Goal: Information Seeking & Learning: Learn about a topic

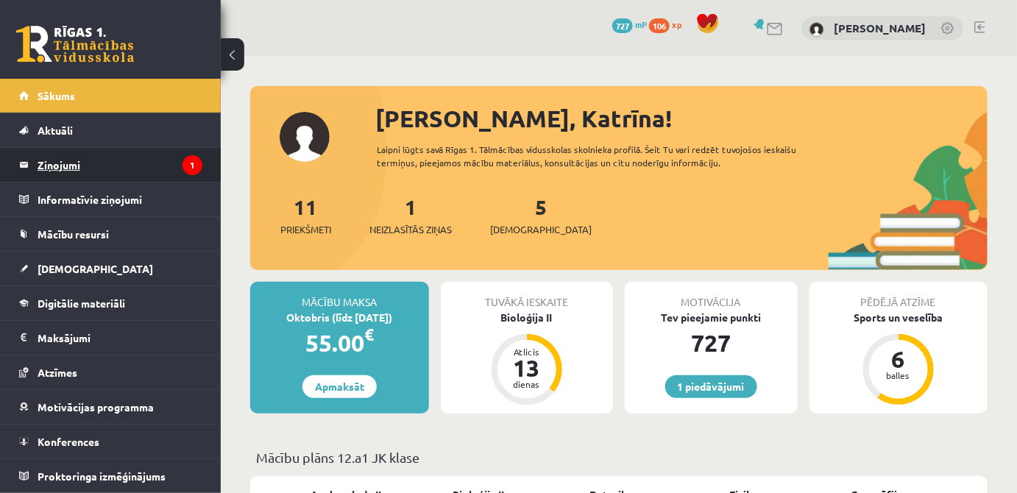
click at [133, 168] on legend "Ziņojumi 1" at bounding box center [120, 165] width 165 height 34
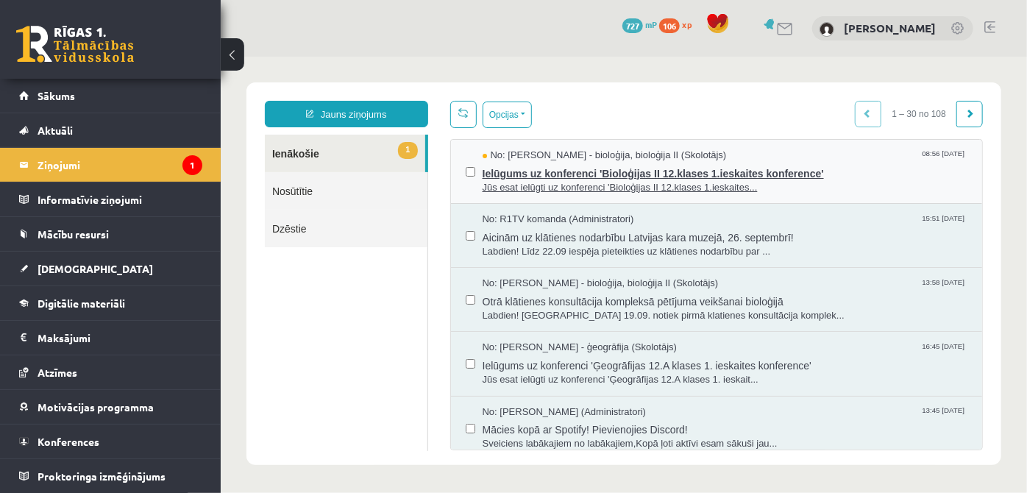
click at [586, 170] on span "Ielūgums uz konferenci 'Bioloģijas II 12.klases 1.ieskaites konference'" at bounding box center [725, 171] width 486 height 18
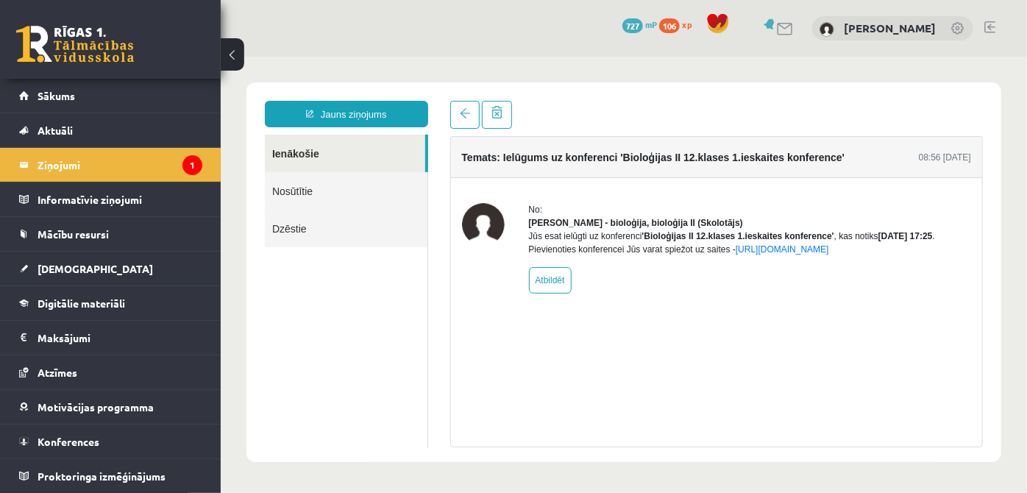
click at [669, 390] on div "Temats: Ielūgums uz konferenci 'Bioloģijas II 12.klases 1.ieskaites konference'…" at bounding box center [717, 290] width 534 height 311
click at [92, 205] on legend "Informatīvie ziņojumi 0" at bounding box center [120, 200] width 165 height 34
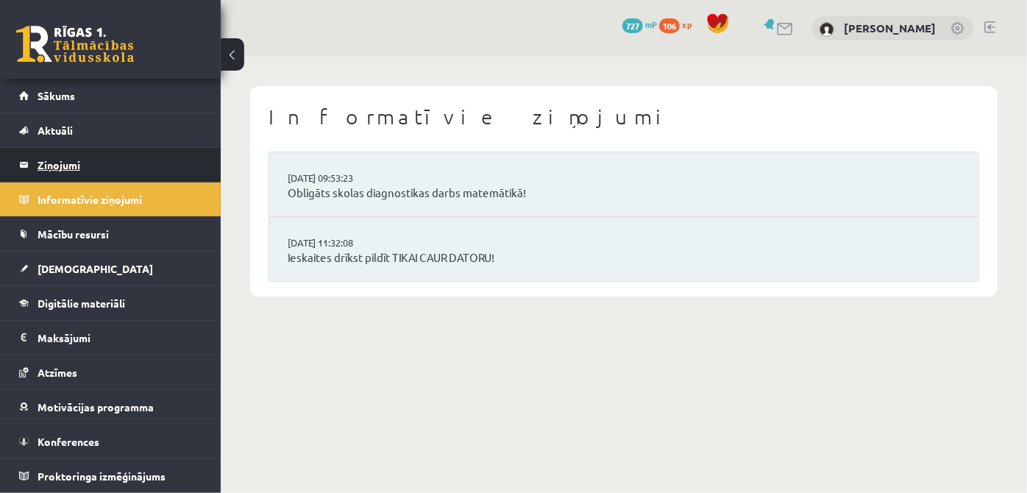
click at [96, 172] on legend "Ziņojumi 1" at bounding box center [120, 165] width 165 height 34
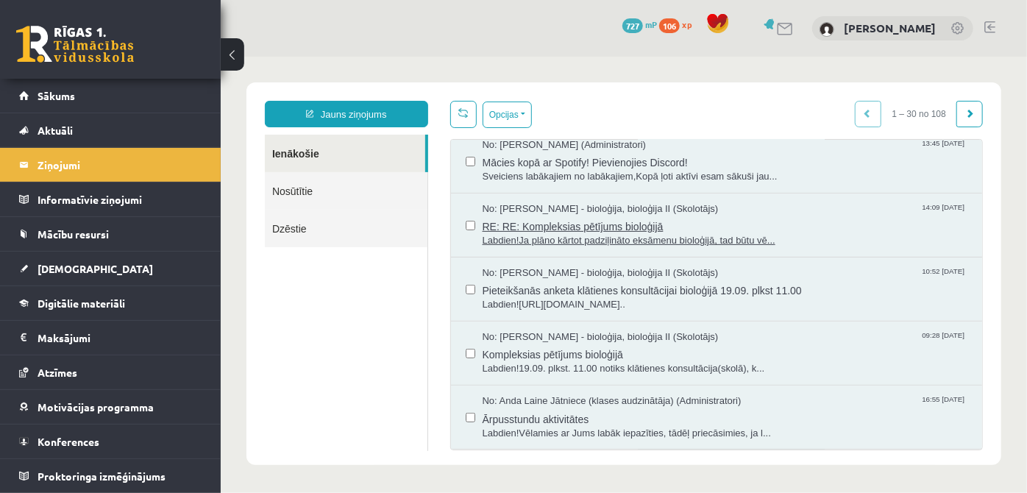
scroll to position [334, 0]
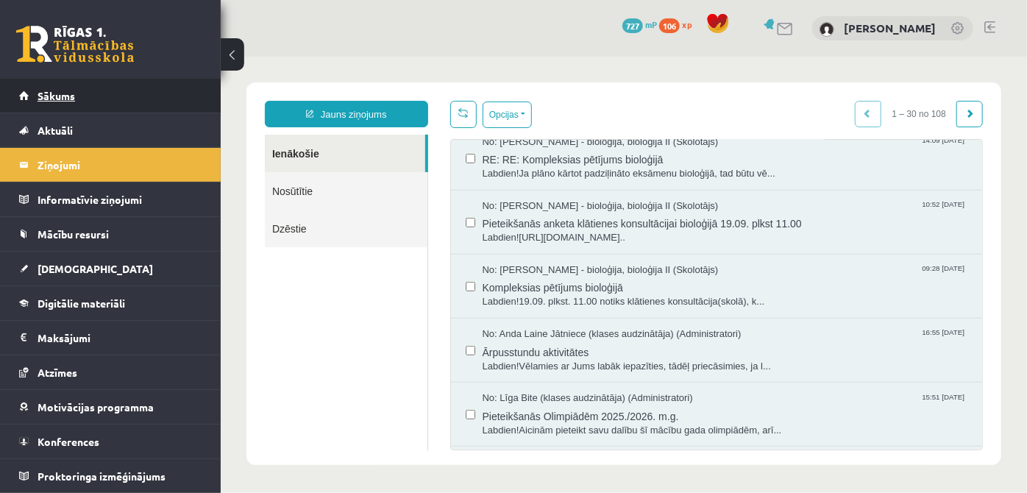
click at [27, 99] on link "Sākums" at bounding box center [110, 96] width 183 height 34
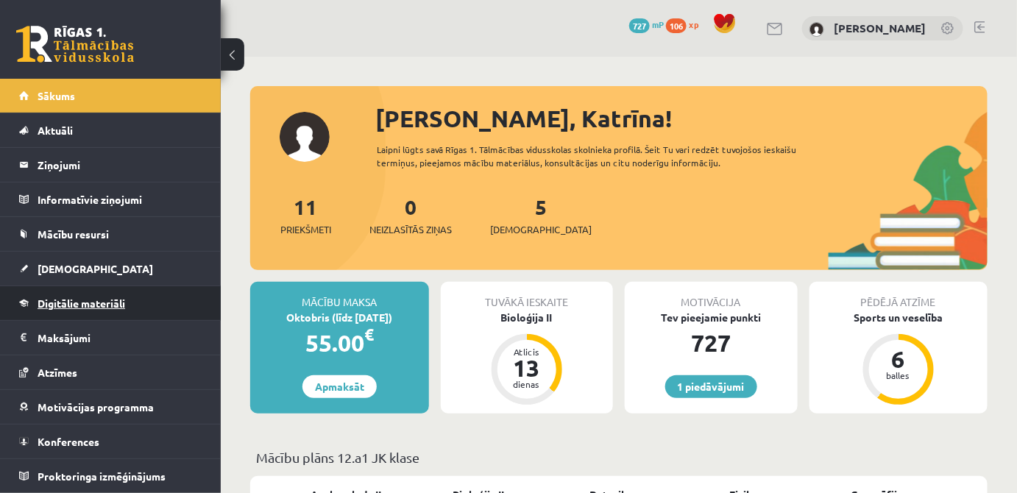
click at [68, 305] on span "Digitālie materiāli" at bounding box center [82, 303] width 88 height 13
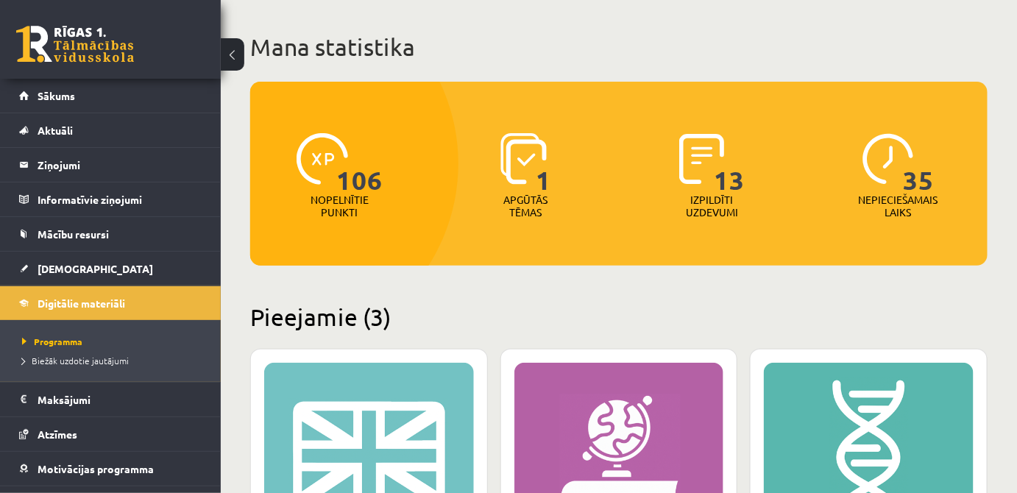
scroll to position [200, 0]
